Goal: Task Accomplishment & Management: Manage account settings

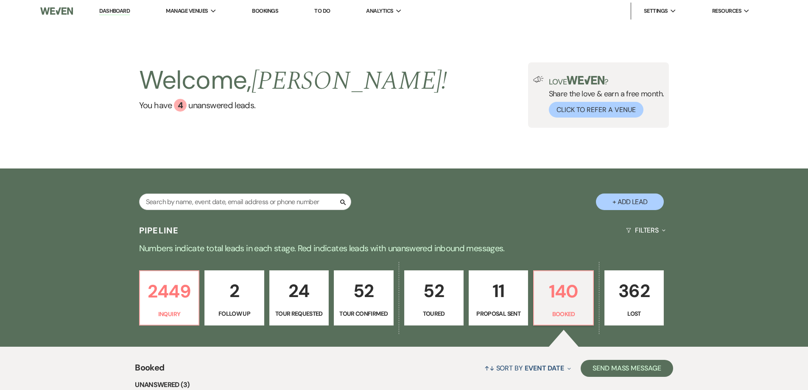
select select "7"
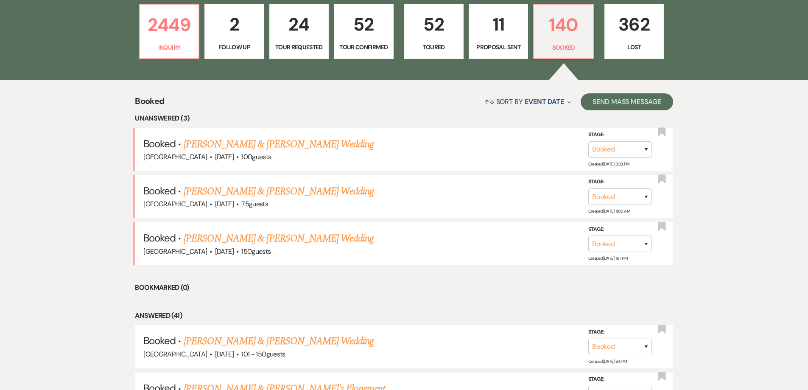
scroll to position [274, 0]
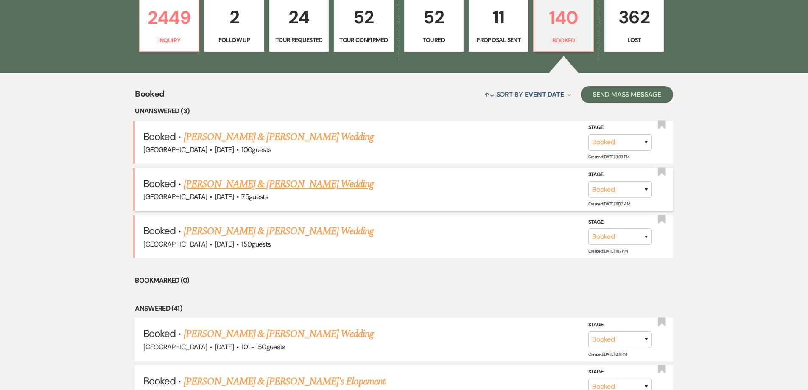
click at [271, 186] on link "[PERSON_NAME] & [PERSON_NAME] Wedding" at bounding box center [279, 183] width 190 height 15
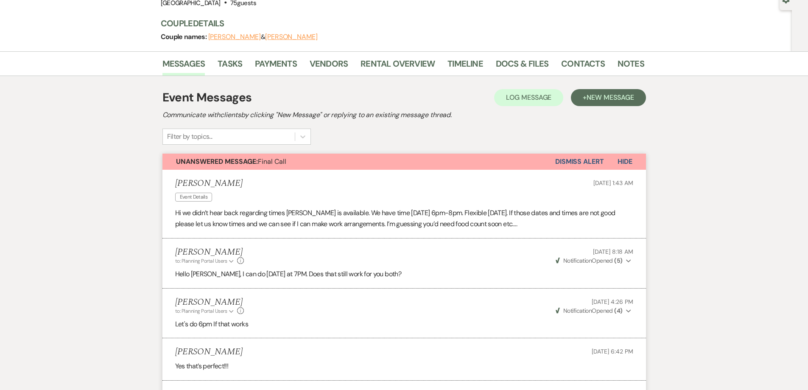
scroll to position [85, 0]
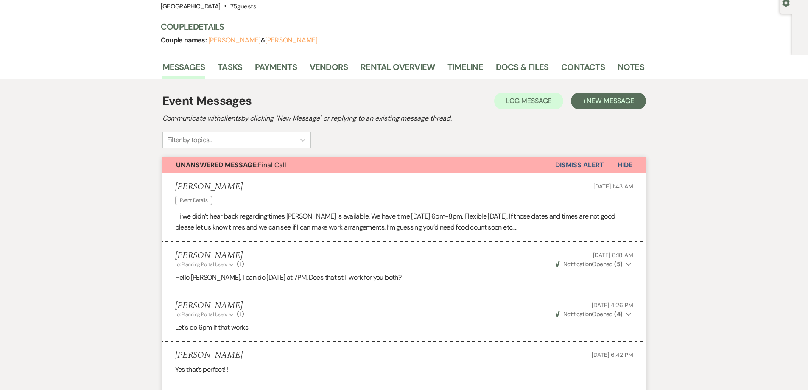
click at [581, 164] on button "Dismiss Alert" at bounding box center [579, 165] width 49 height 16
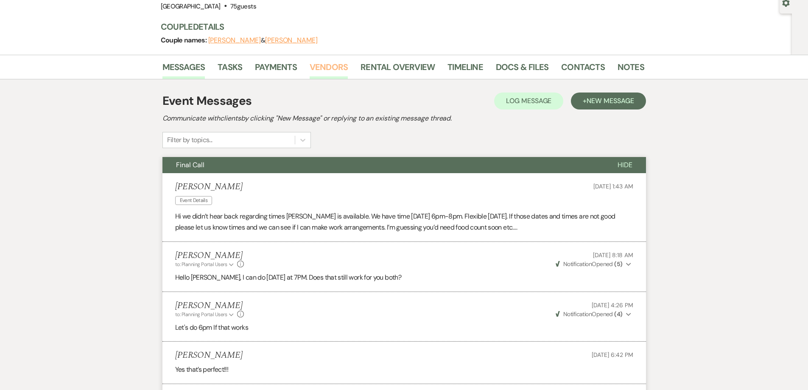
click at [329, 66] on link "Vendors" at bounding box center [329, 69] width 38 height 19
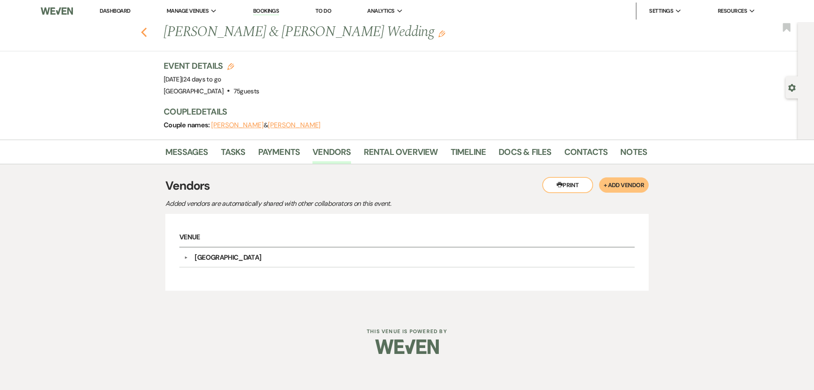
click at [143, 33] on use "button" at bounding box center [144, 32] width 6 height 9
select select "7"
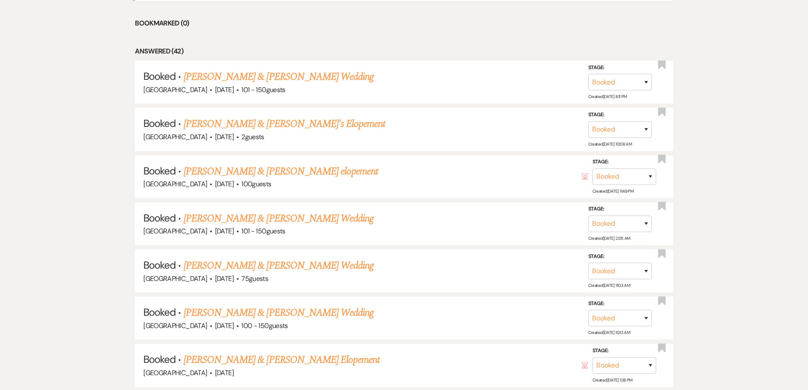
scroll to position [486, 0]
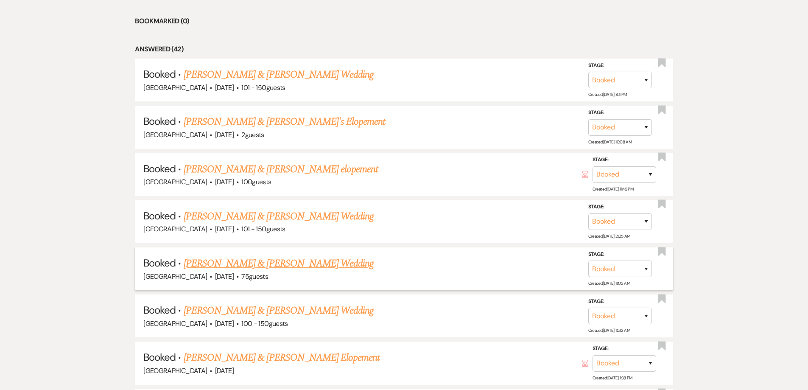
click at [249, 254] on li "Booked · [PERSON_NAME] & [PERSON_NAME] Wedding [GEOGRAPHIC_DATA] · [DATE] · 75 …" at bounding box center [404, 268] width 538 height 43
click at [251, 257] on link "[PERSON_NAME] & [PERSON_NAME] Wedding" at bounding box center [279, 263] width 190 height 15
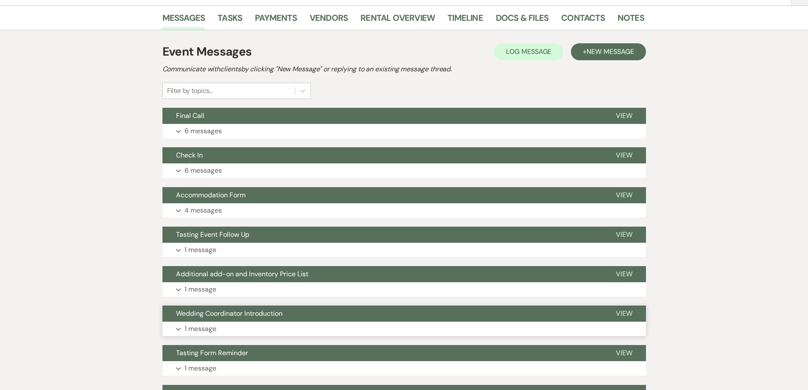
scroll to position [88, 0]
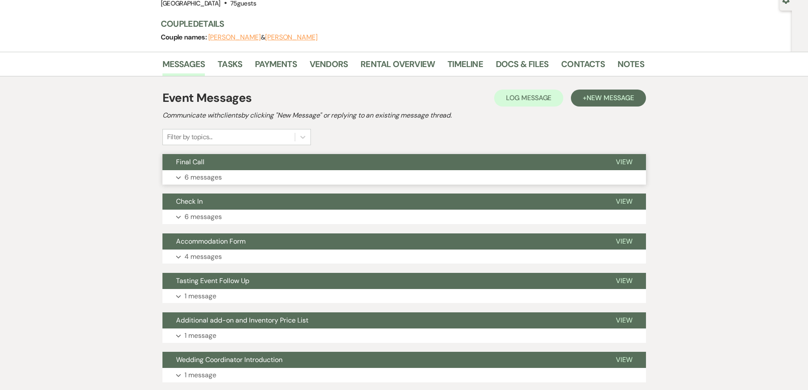
click at [199, 176] on p "6 messages" at bounding box center [202, 177] width 37 height 11
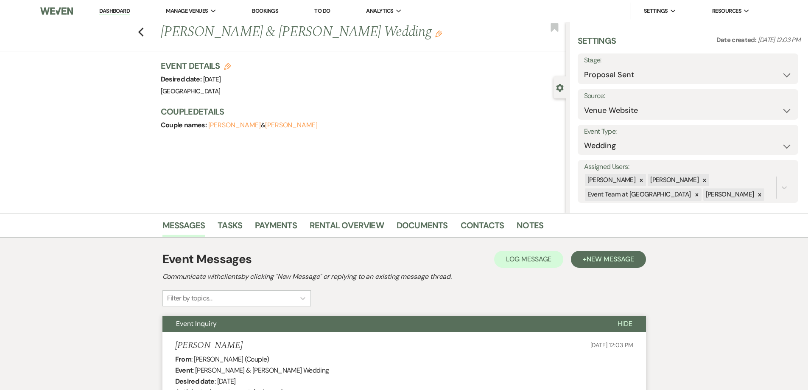
select select "6"
select select "5"
click at [140, 29] on div "Previous Kevin Blystone & Emily Lentz's Wedding Edit Bookmark" at bounding box center [281, 36] width 570 height 29
click at [144, 32] on icon "Previous" at bounding box center [141, 32] width 6 height 10
select select "6"
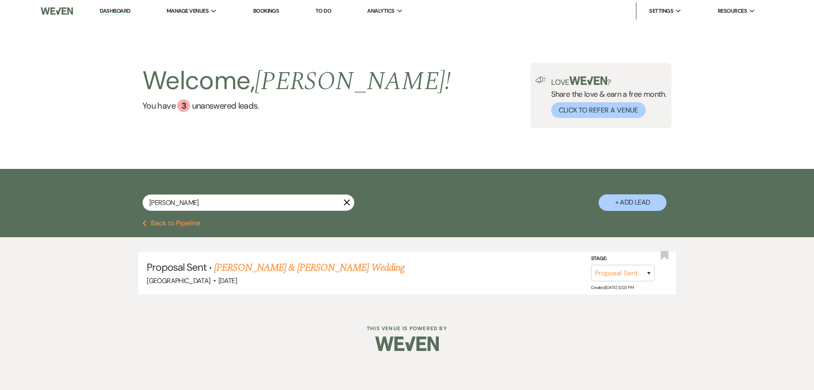
click at [163, 222] on button "Previous Back to Pipeline" at bounding box center [171, 223] width 58 height 7
select select "7"
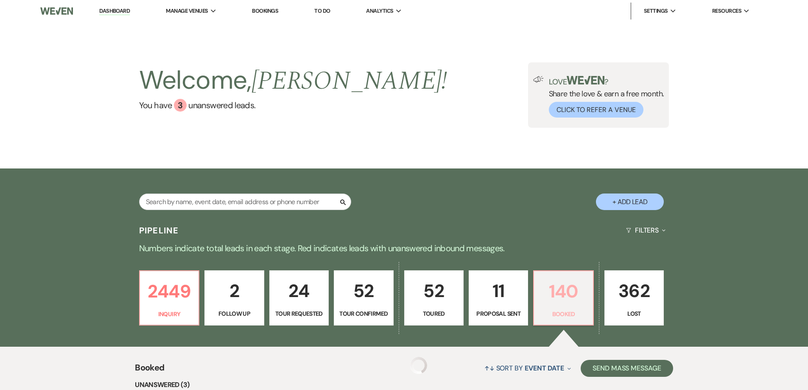
click at [571, 304] on p "140" at bounding box center [563, 291] width 48 height 28
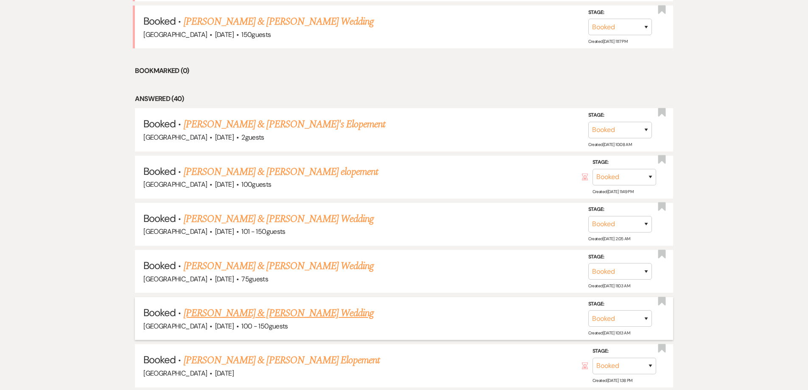
scroll to position [509, 0]
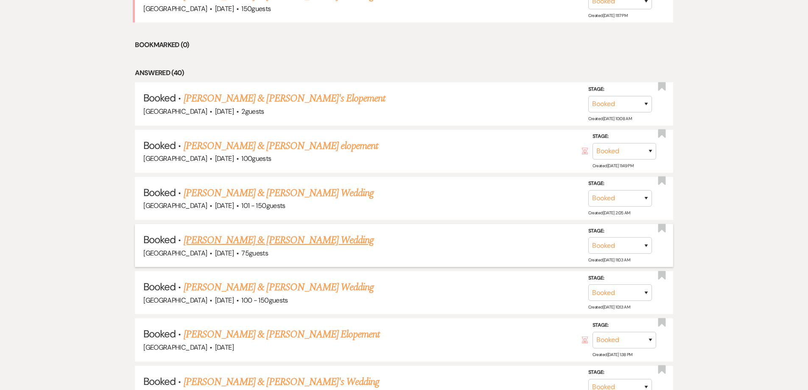
click at [226, 243] on link "[PERSON_NAME] & [PERSON_NAME] Wedding" at bounding box center [279, 239] width 190 height 15
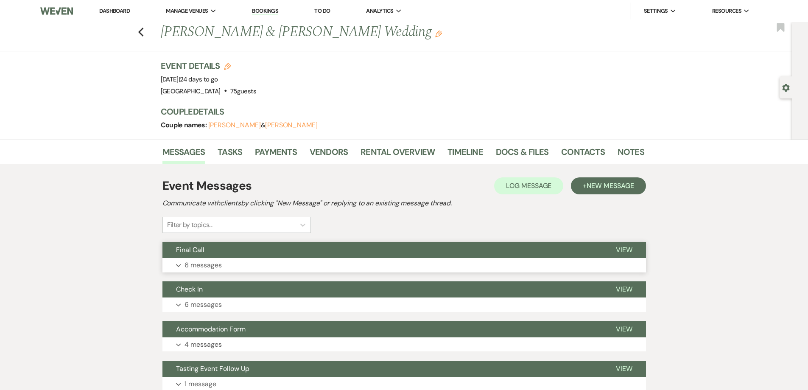
click at [188, 265] on p "6 messages" at bounding box center [202, 265] width 37 height 11
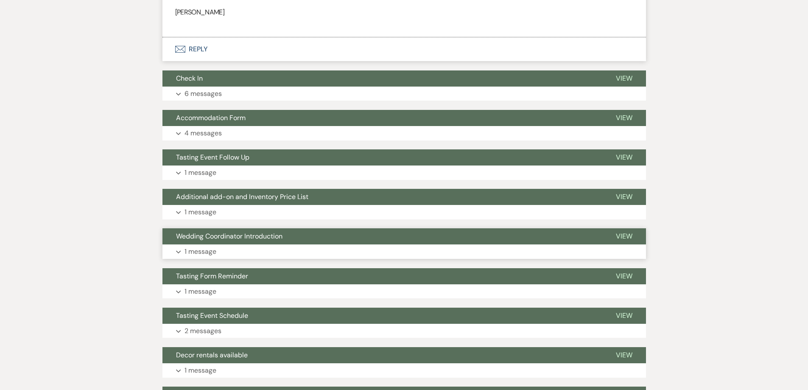
scroll to position [594, 0]
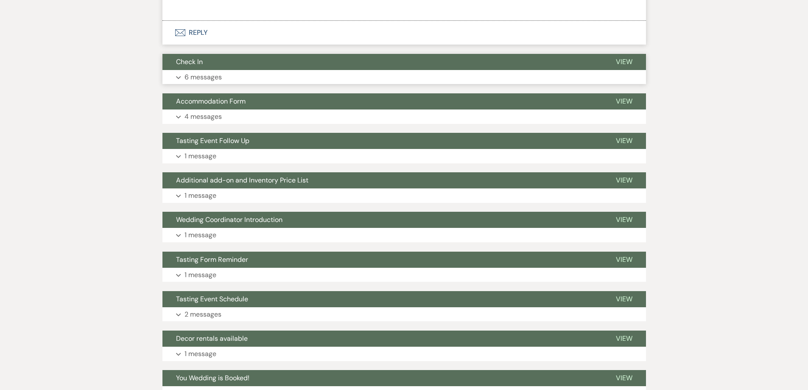
click at [197, 80] on p "6 messages" at bounding box center [202, 77] width 37 height 11
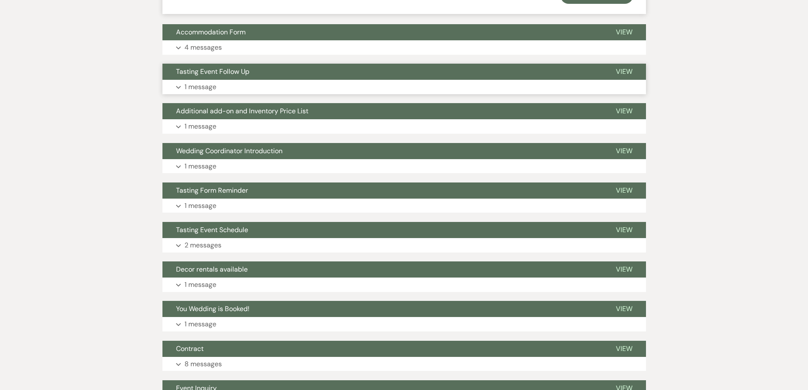
scroll to position [1274, 0]
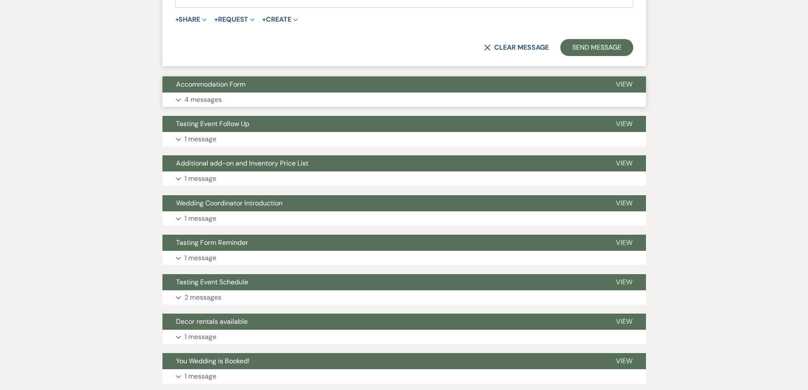
click at [214, 101] on p "4 messages" at bounding box center [202, 99] width 37 height 11
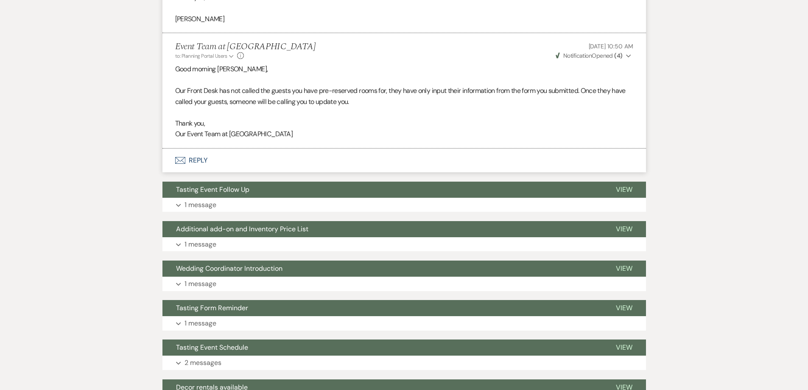
scroll to position [1741, 0]
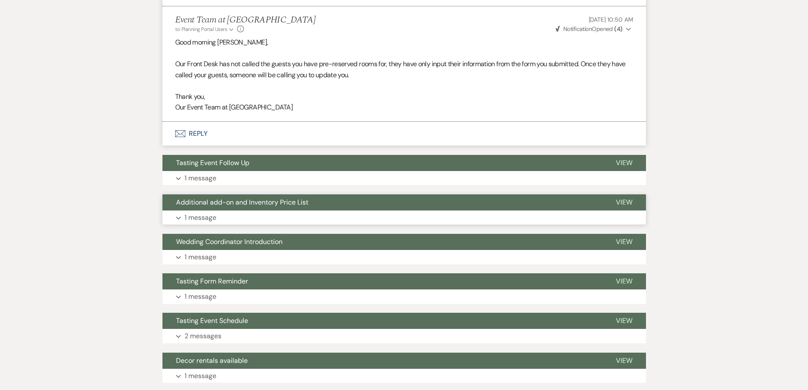
click at [214, 217] on p "1 message" at bounding box center [200, 217] width 32 height 11
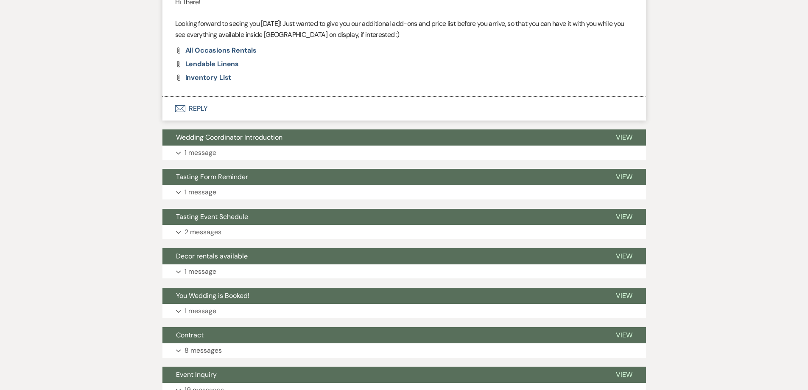
scroll to position [1995, 0]
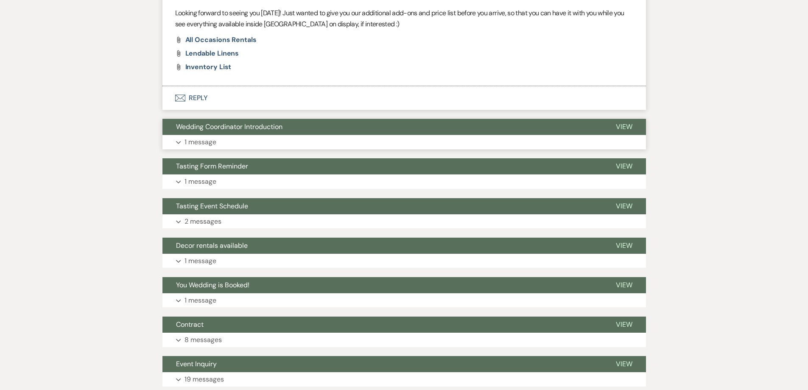
click at [205, 143] on p "1 message" at bounding box center [200, 142] width 32 height 11
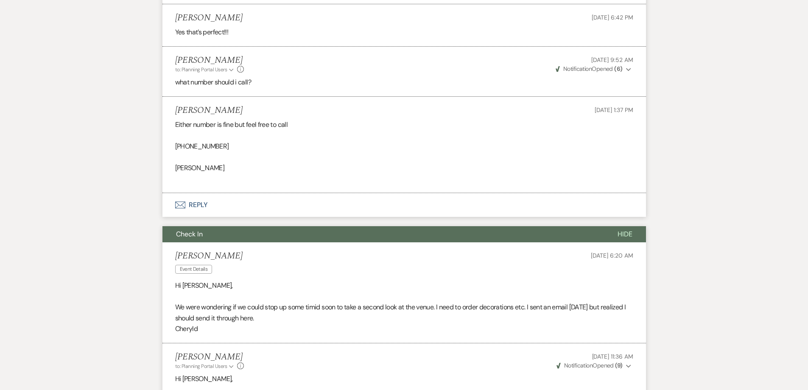
scroll to position [0, 0]
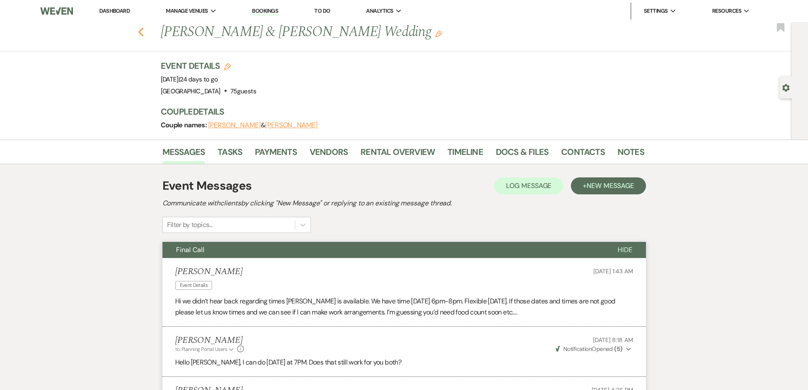
click at [142, 28] on icon "Previous" at bounding box center [141, 32] width 6 height 10
select select "7"
